Goal: Navigation & Orientation: Find specific page/section

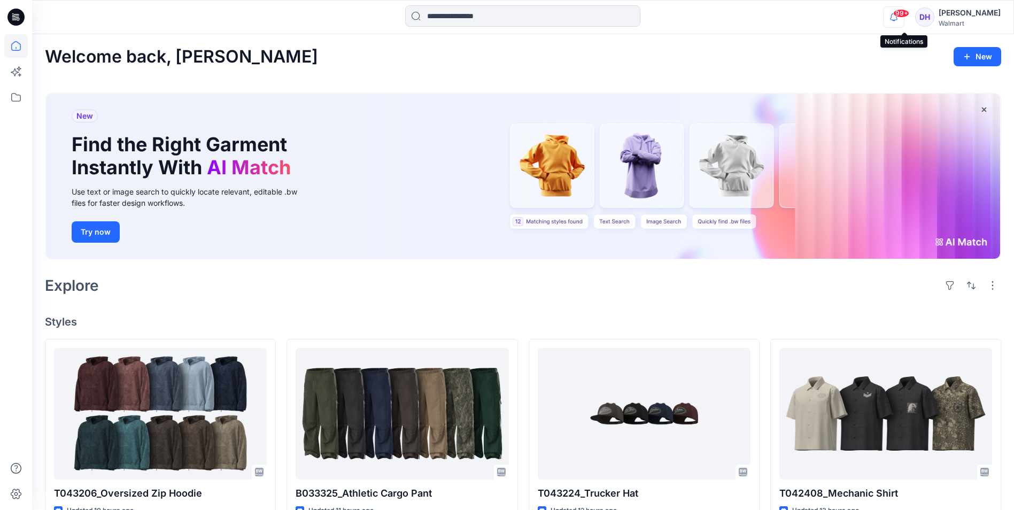
click at [904, 17] on icon "button" at bounding box center [894, 16] width 20 height 21
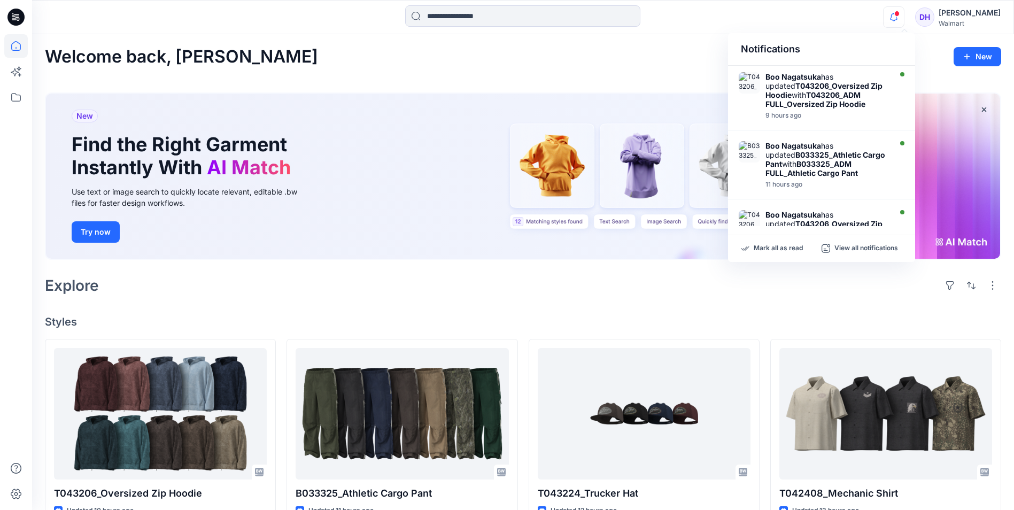
click at [637, 291] on div "Explore" at bounding box center [523, 286] width 956 height 26
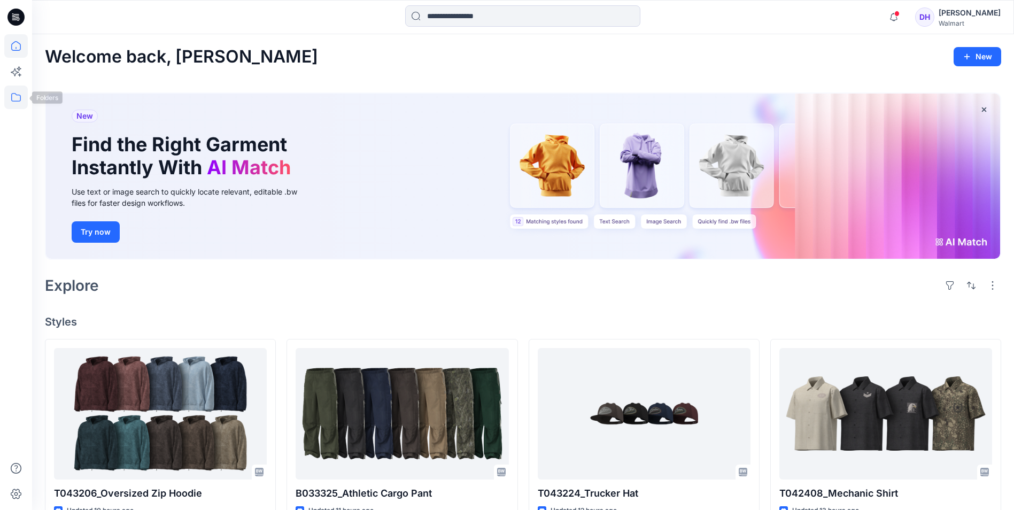
click at [12, 102] on icon at bounding box center [16, 98] width 24 height 24
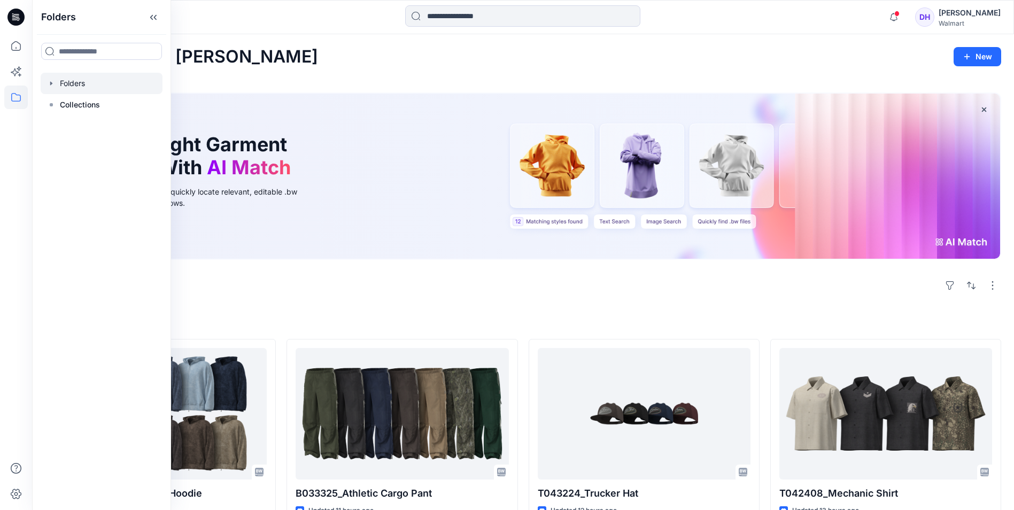
click at [75, 81] on div at bounding box center [102, 83] width 122 height 21
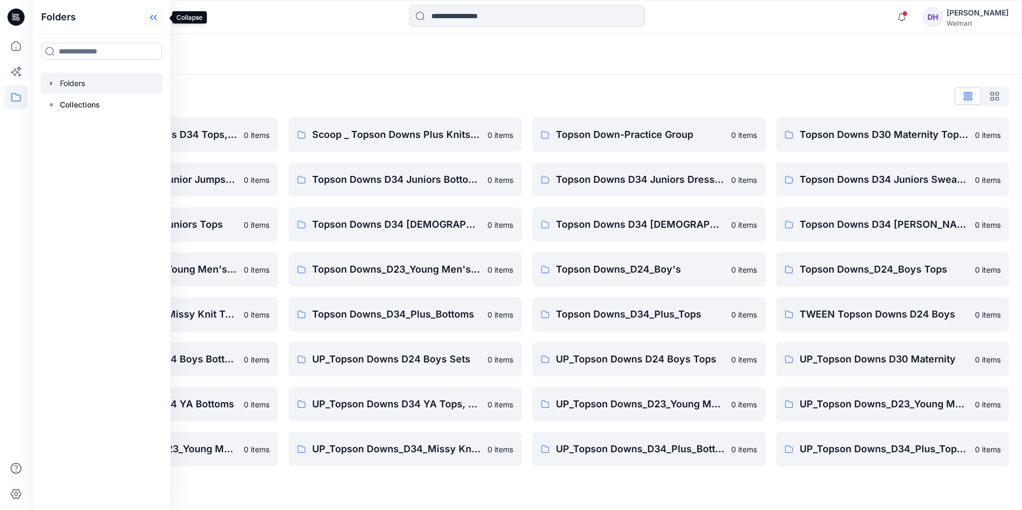
click at [161, 18] on icon at bounding box center [153, 18] width 17 height 18
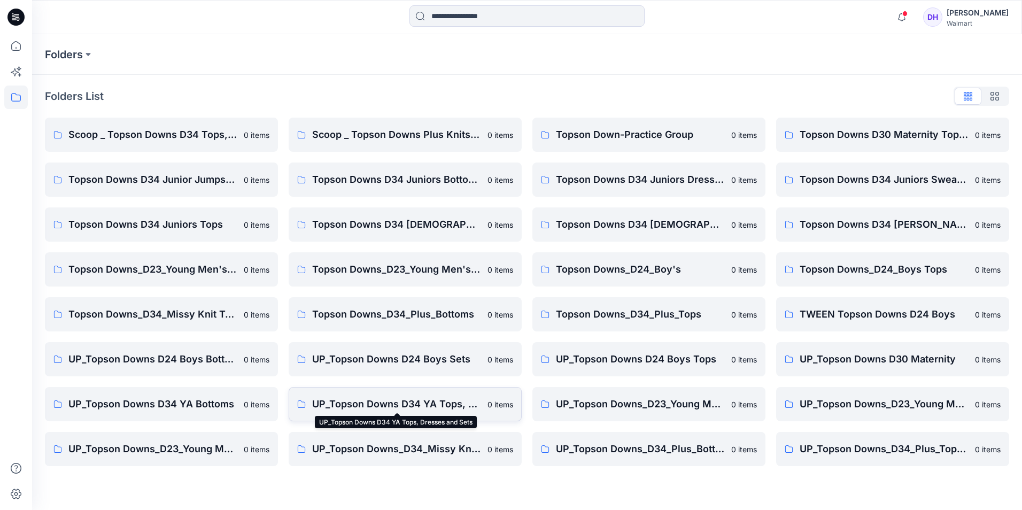
click at [440, 403] on p "UP_Topson Downs D34 YA Tops, Dresses and Sets" at bounding box center [396, 404] width 169 height 15
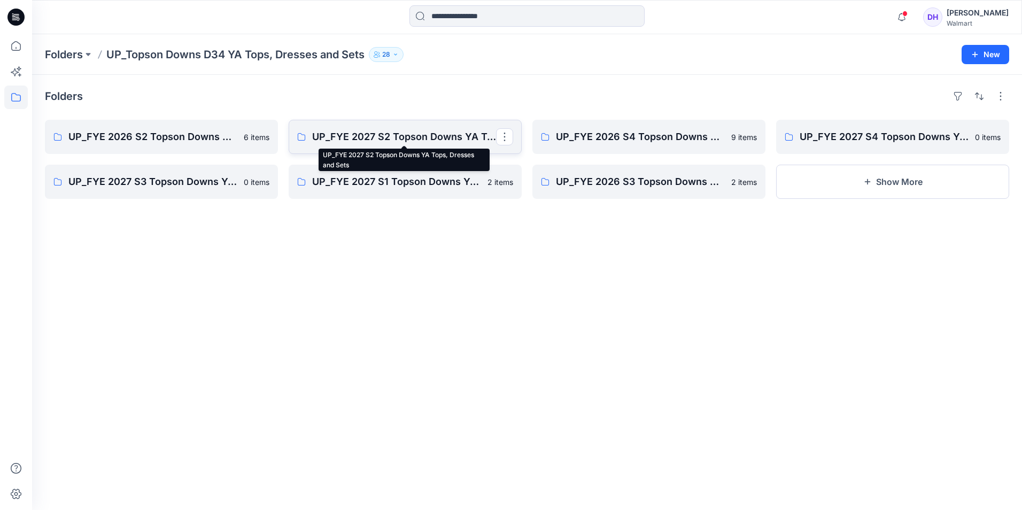
click at [416, 137] on p "UP_FYE 2027 S2 Topson Downs YA Tops, Dresses and Sets" at bounding box center [404, 136] width 184 height 15
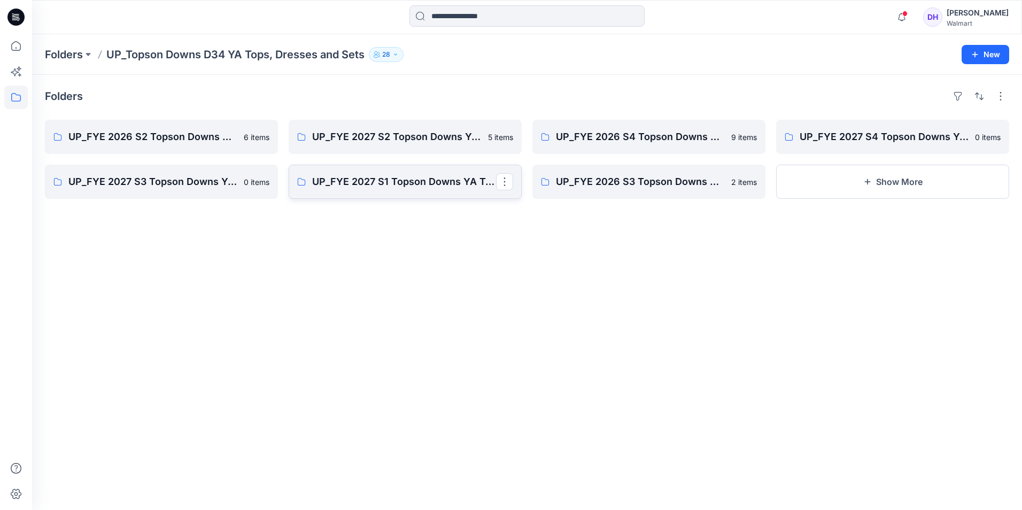
click at [394, 183] on p "UP_FYE 2027 S1 Topson Downs YA Tops, Dresses and Sets" at bounding box center [404, 181] width 184 height 15
click at [609, 145] on link "UP_FYE 2026 S4 Topson Downs YA Tops, Dresses and Sets" at bounding box center [648, 137] width 233 height 34
click at [634, 191] on link "UP_FYE 2026 S3 Topson Downs YA Tops, Dresses and Sets" at bounding box center [648, 182] width 233 height 34
